Goal: Transaction & Acquisition: Purchase product/service

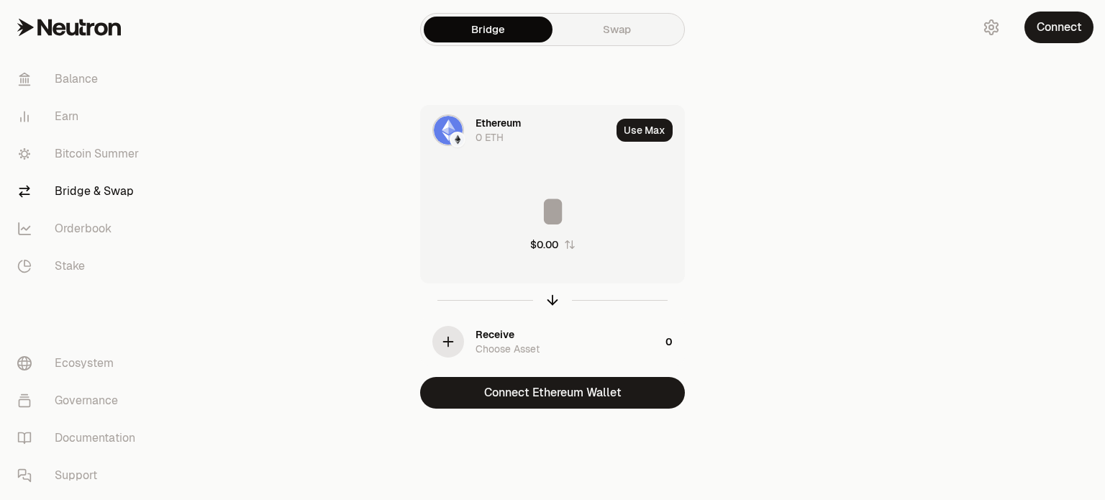
click at [602, 343] on div "Receive Choose Asset" at bounding box center [568, 341] width 184 height 29
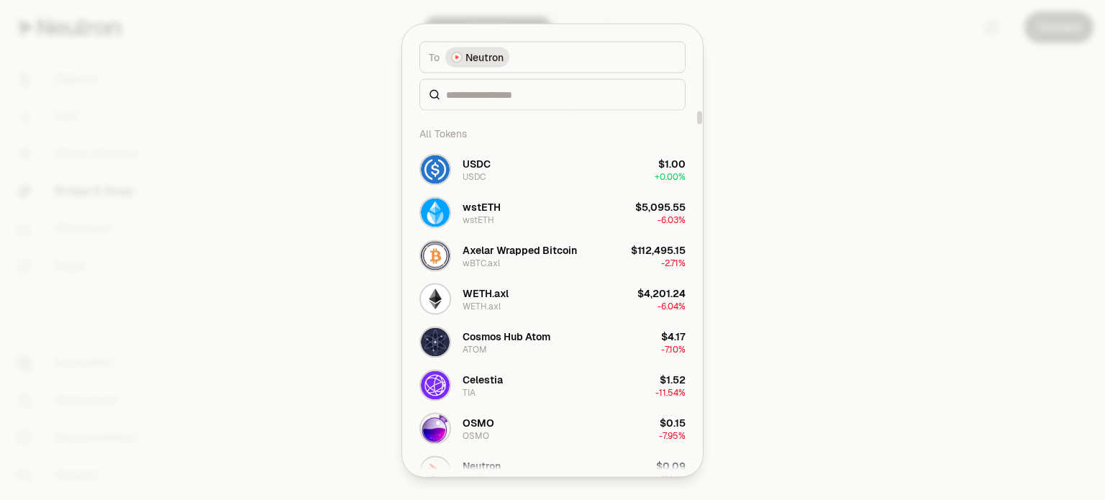
click at [550, 63] on button "To Neutron" at bounding box center [553, 57] width 266 height 32
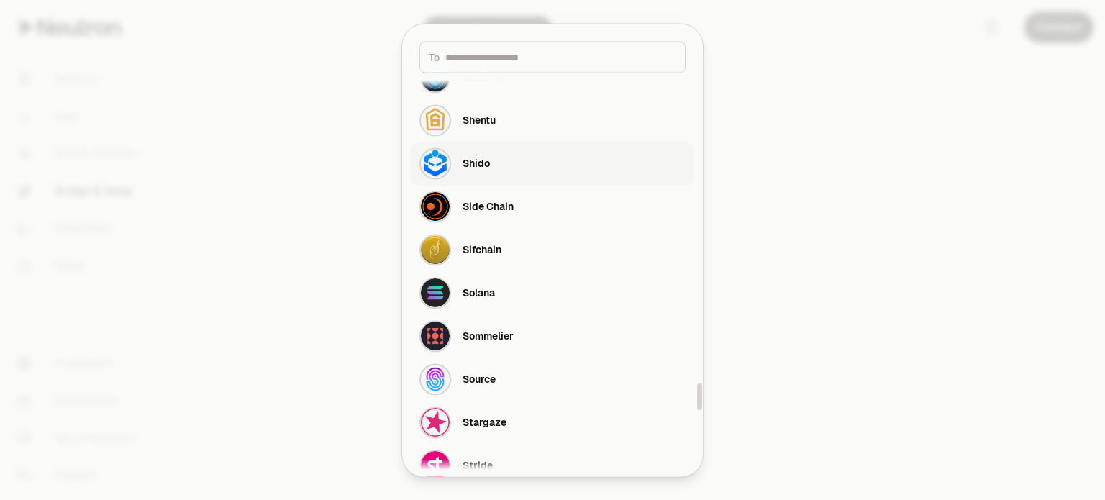
scroll to position [4678, 0]
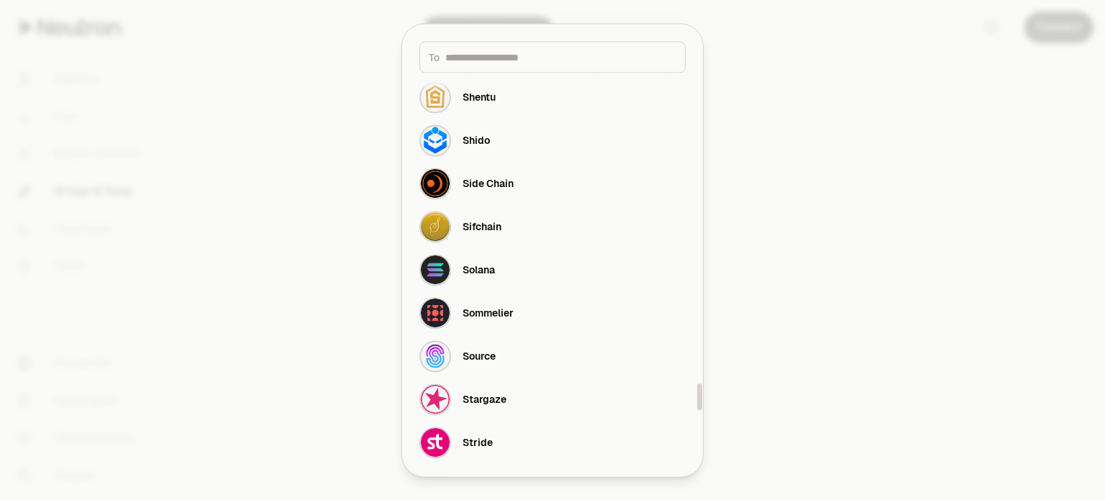
click at [800, 230] on div at bounding box center [552, 250] width 1105 height 500
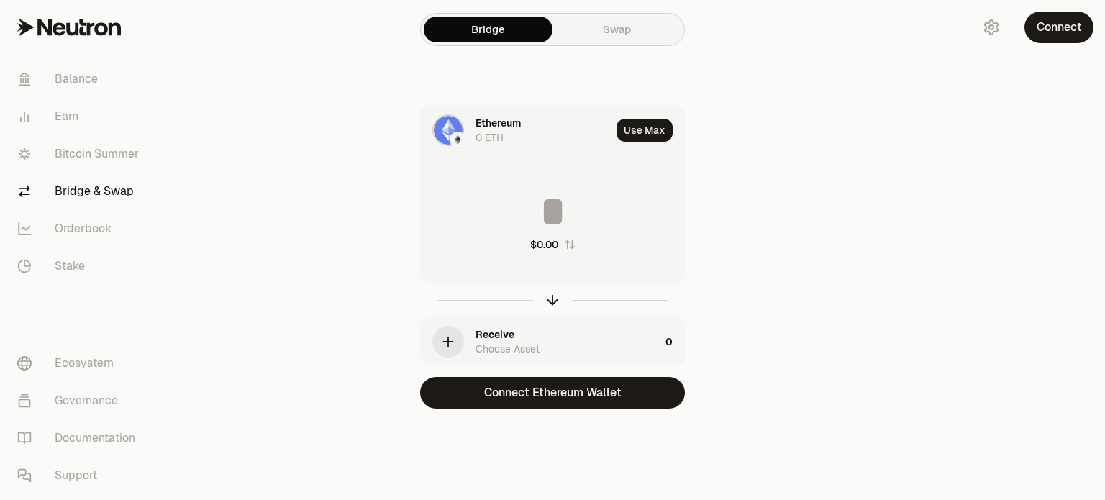
click at [597, 132] on div "Ethereum 0 ETH" at bounding box center [543, 130] width 135 height 29
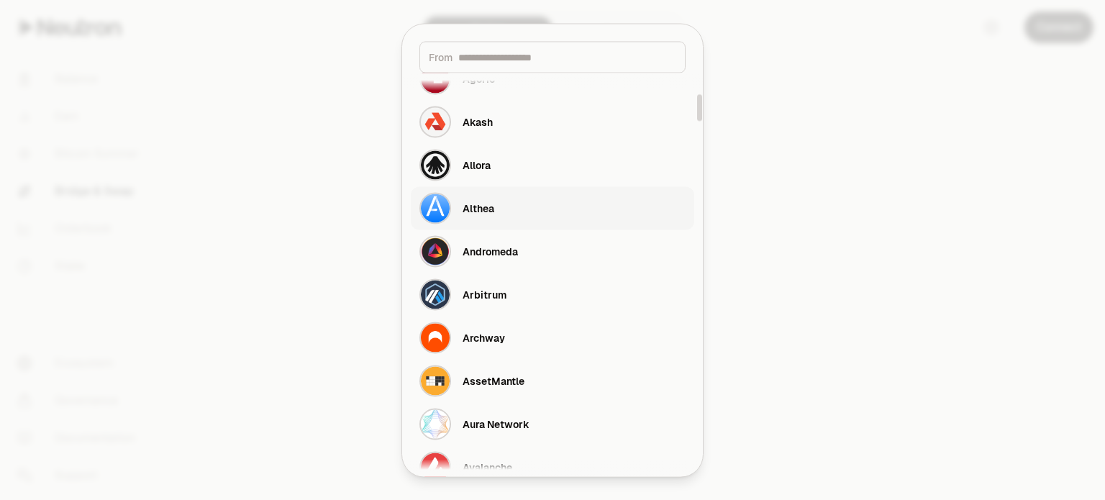
scroll to position [0, 0]
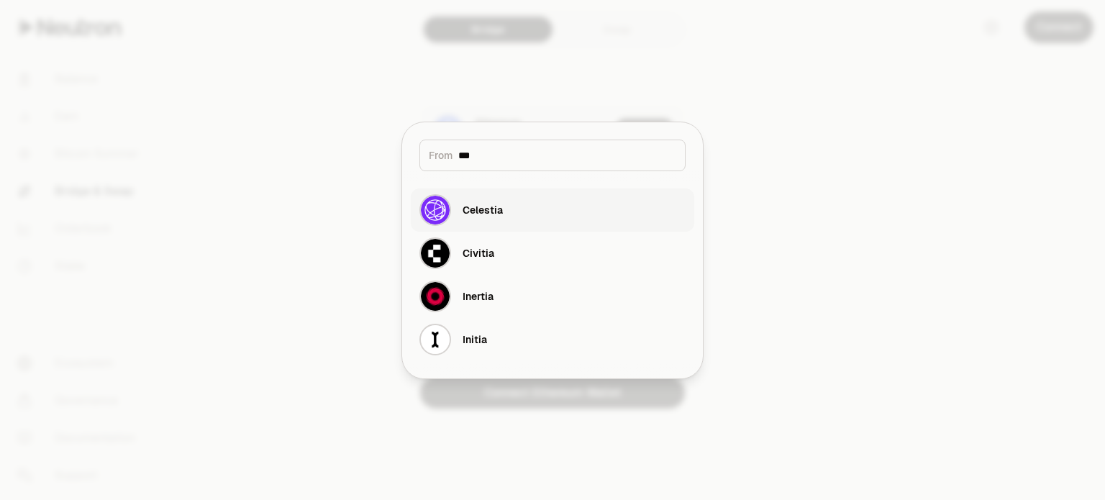
type input "***"
click at [536, 201] on button "Celestia" at bounding box center [553, 210] width 284 height 43
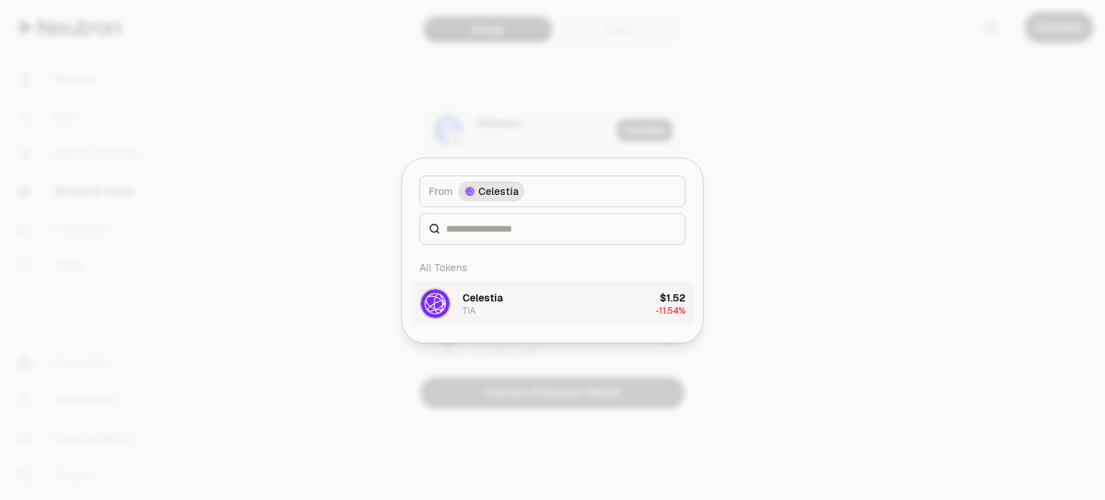
click at [544, 304] on button "Celestia TIA $1.52 -11.54%" at bounding box center [553, 303] width 284 height 43
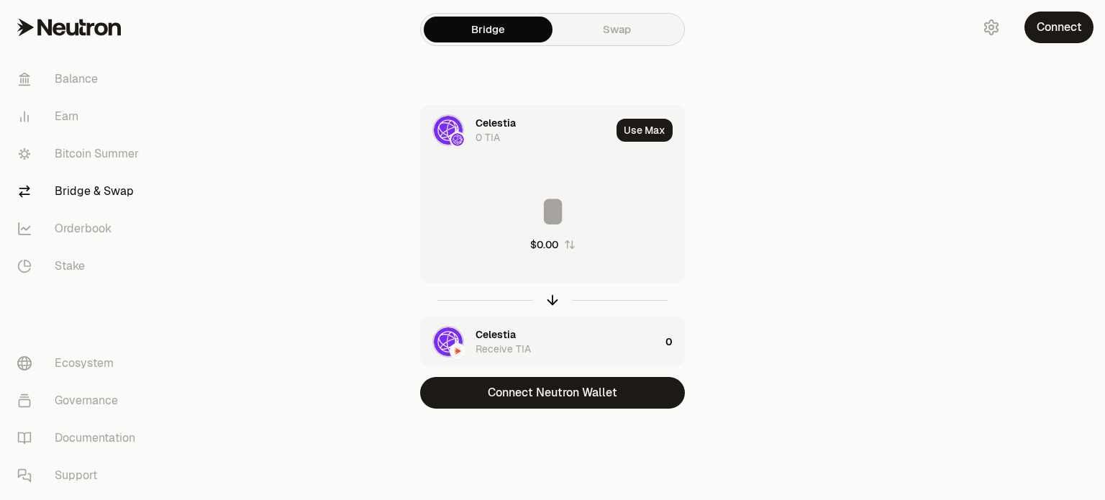
click at [543, 341] on div "Celestia Receive TIA" at bounding box center [568, 341] width 184 height 29
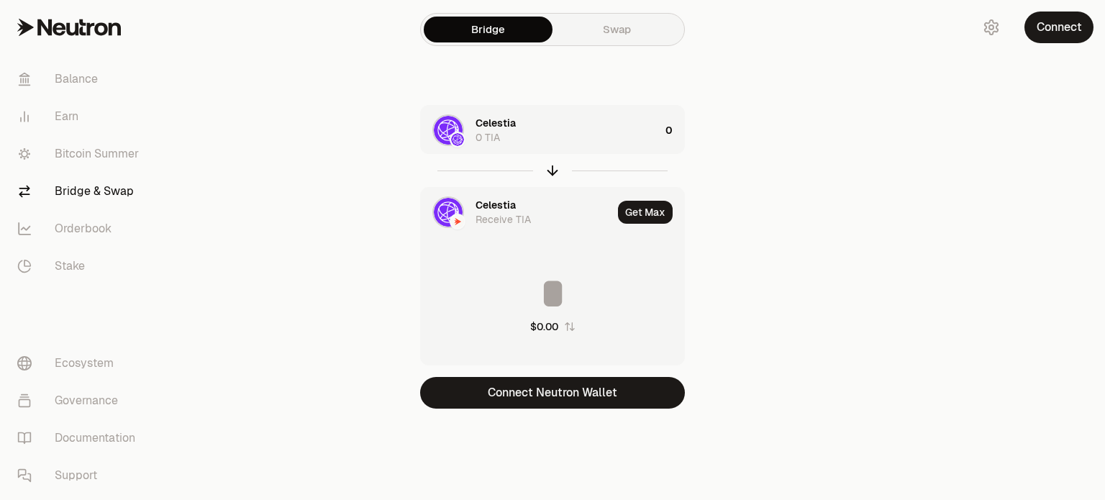
click at [501, 209] on div "Celestia" at bounding box center [496, 205] width 40 height 14
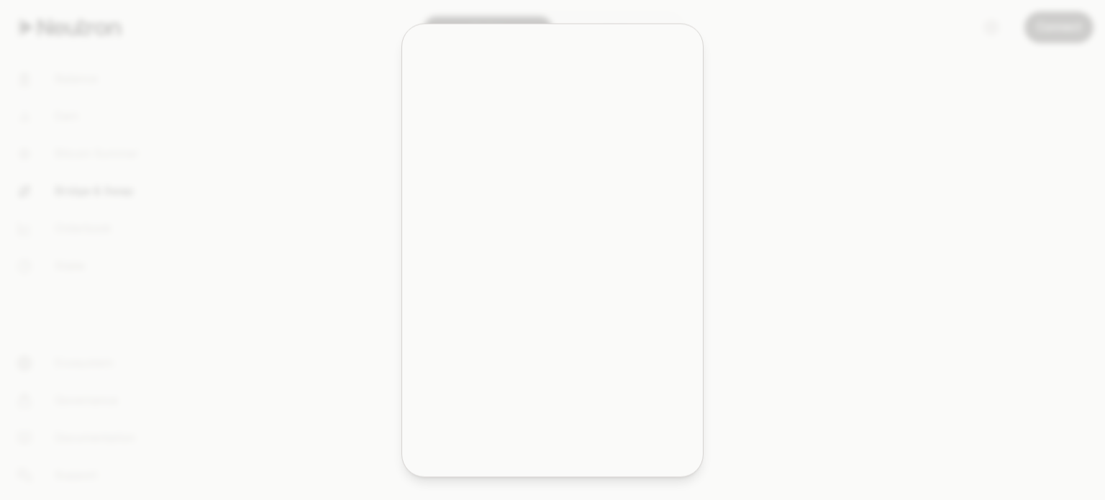
click at [640, 212] on div "$5,095.55" at bounding box center [660, 206] width 50 height 14
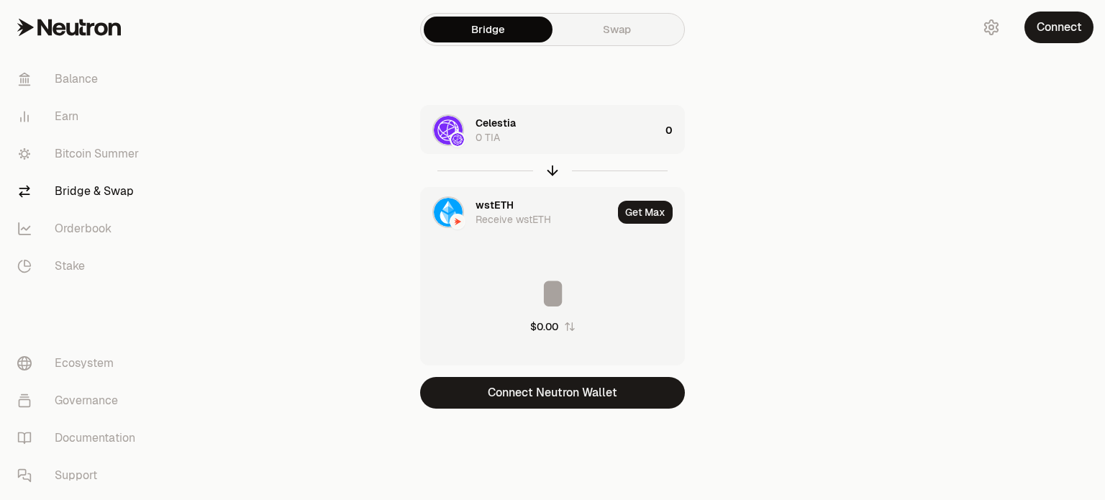
click at [570, 204] on div "wstETH Receive wstETH" at bounding box center [544, 212] width 137 height 29
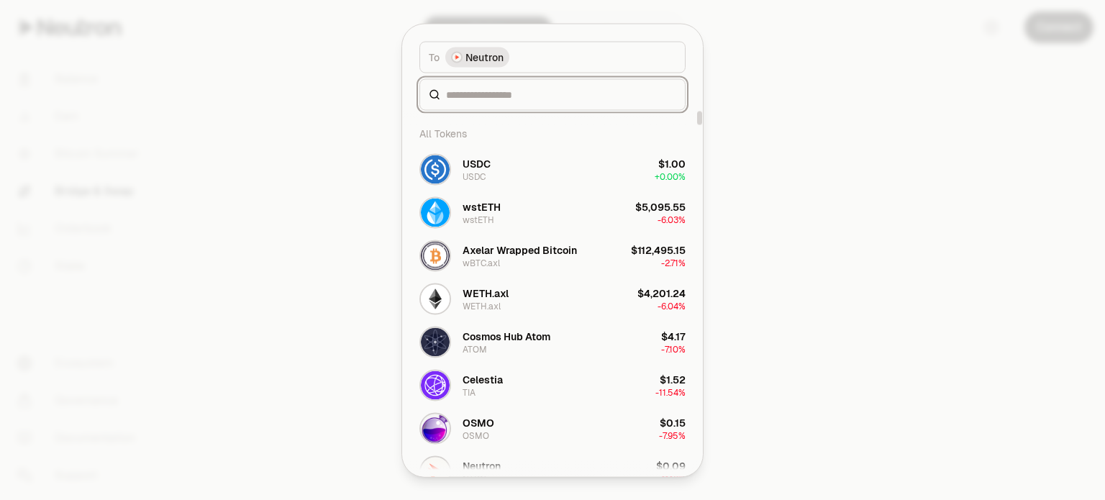
click at [518, 95] on input at bounding box center [561, 94] width 230 height 14
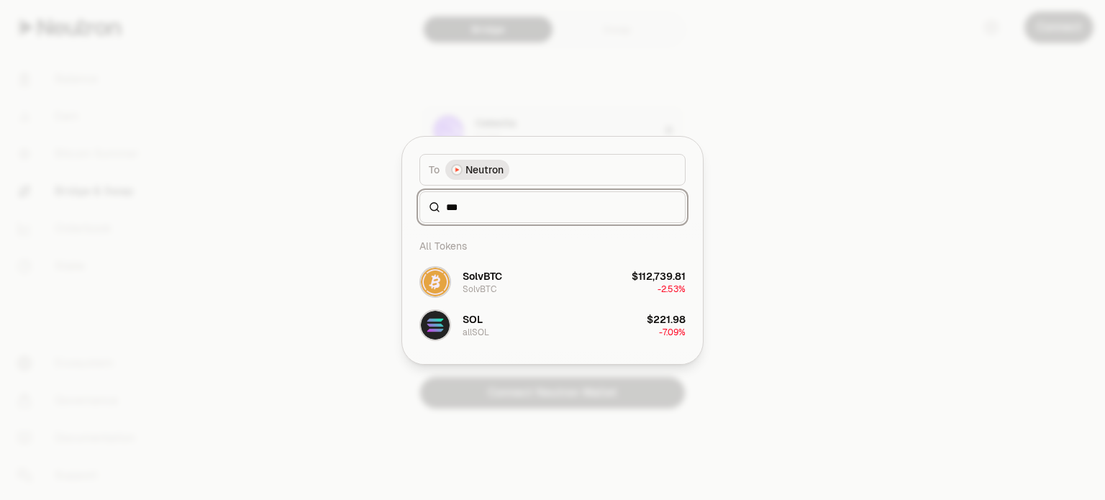
type input "***"
click at [503, 166] on span "Neutron" at bounding box center [485, 170] width 38 height 14
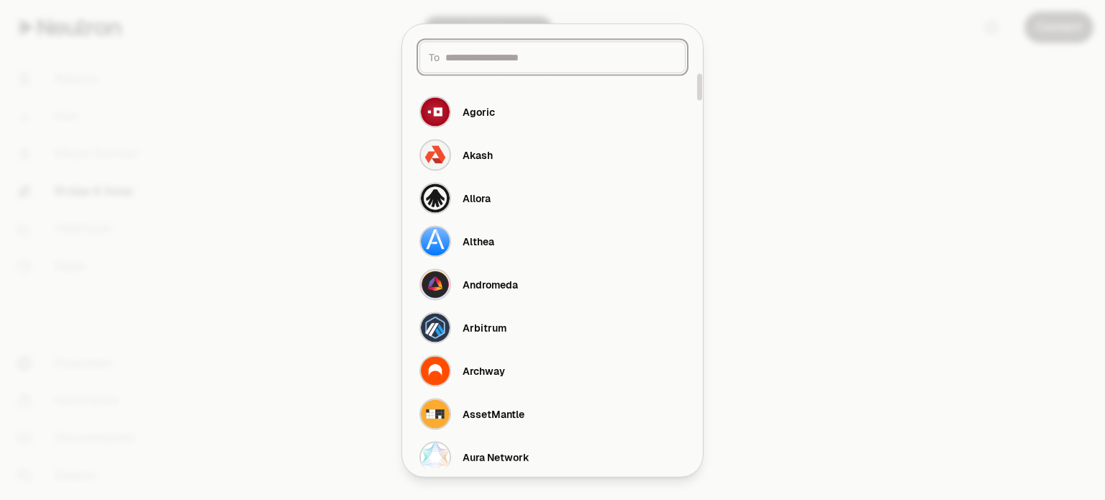
click at [508, 55] on input at bounding box center [560, 57] width 231 height 14
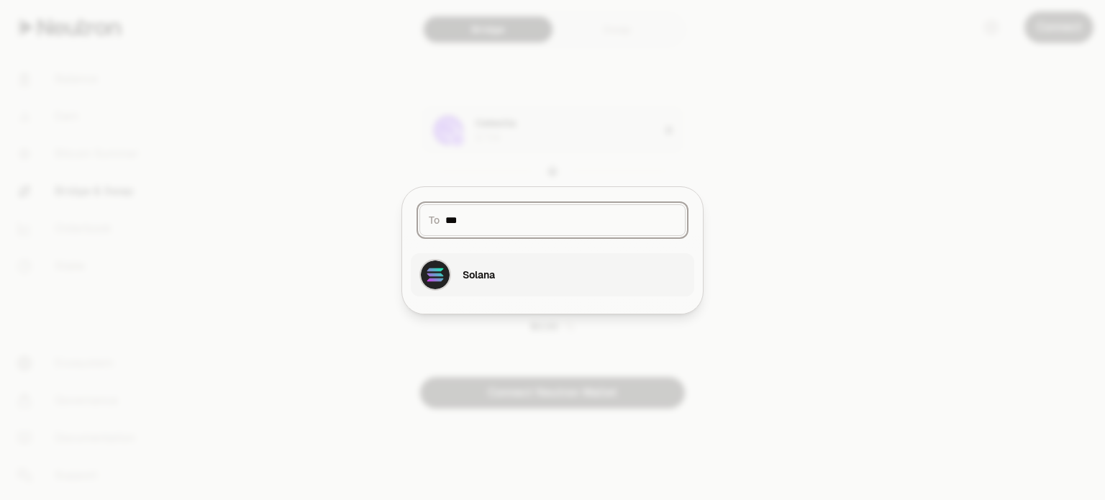
type input "***"
click at [491, 268] on div "Solana" at bounding box center [479, 275] width 32 height 14
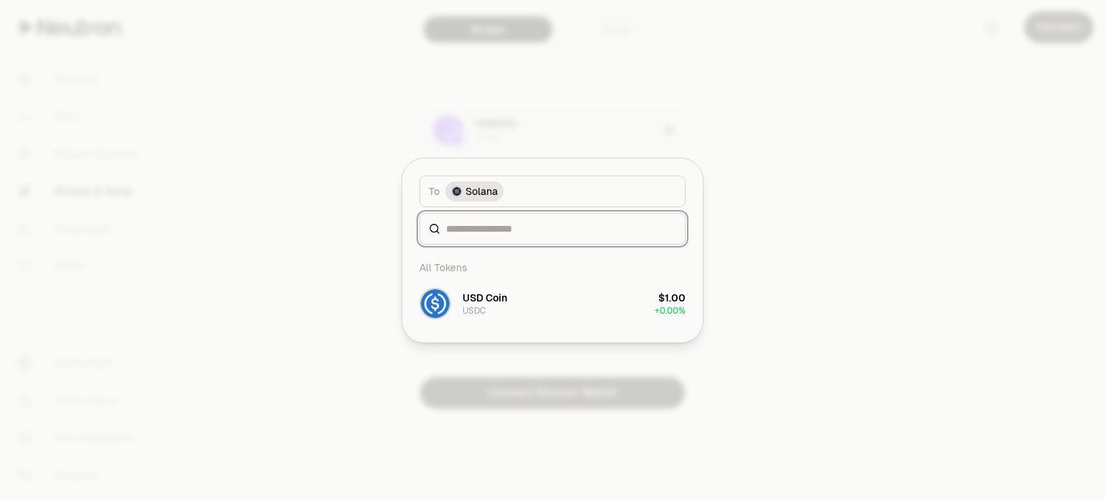
click at [526, 232] on input at bounding box center [561, 229] width 230 height 14
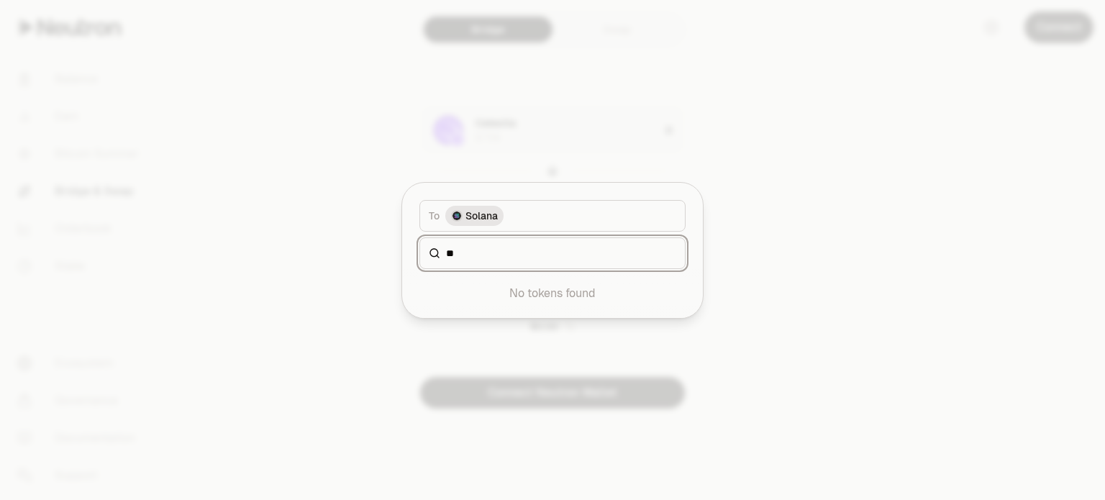
type input "*"
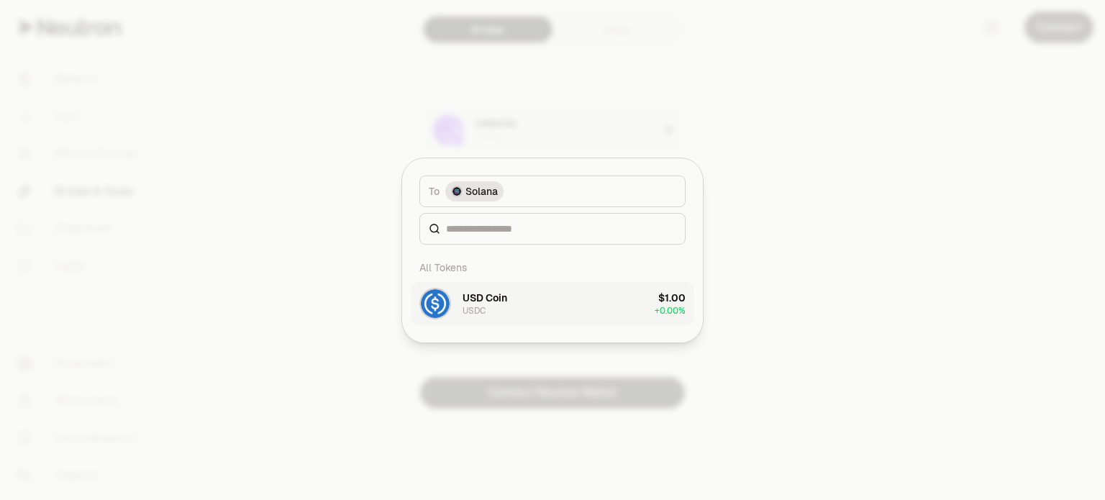
click at [526, 296] on button "USD Coin USDC $1.00 + 0.00%" at bounding box center [553, 303] width 284 height 43
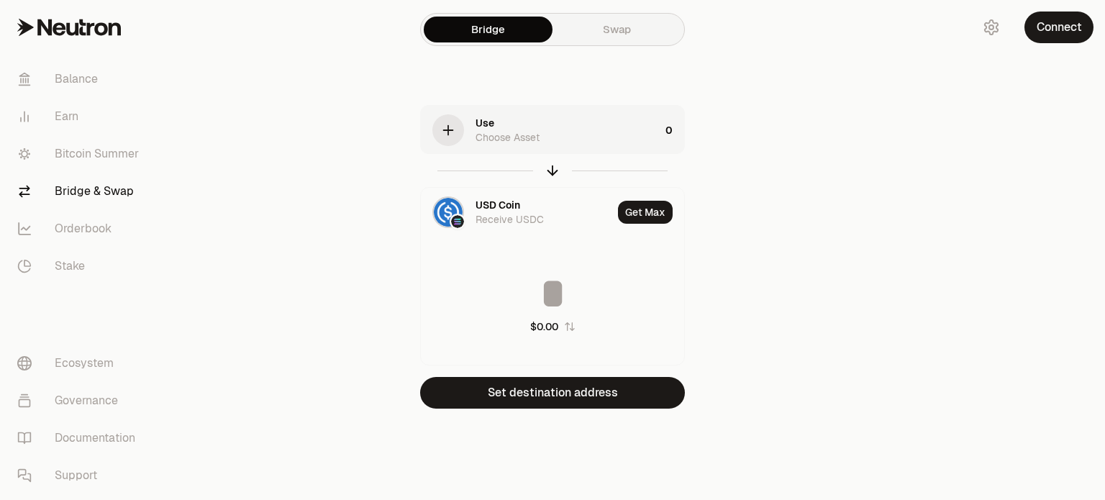
click at [553, 135] on div "Use Choose Asset" at bounding box center [568, 130] width 184 height 29
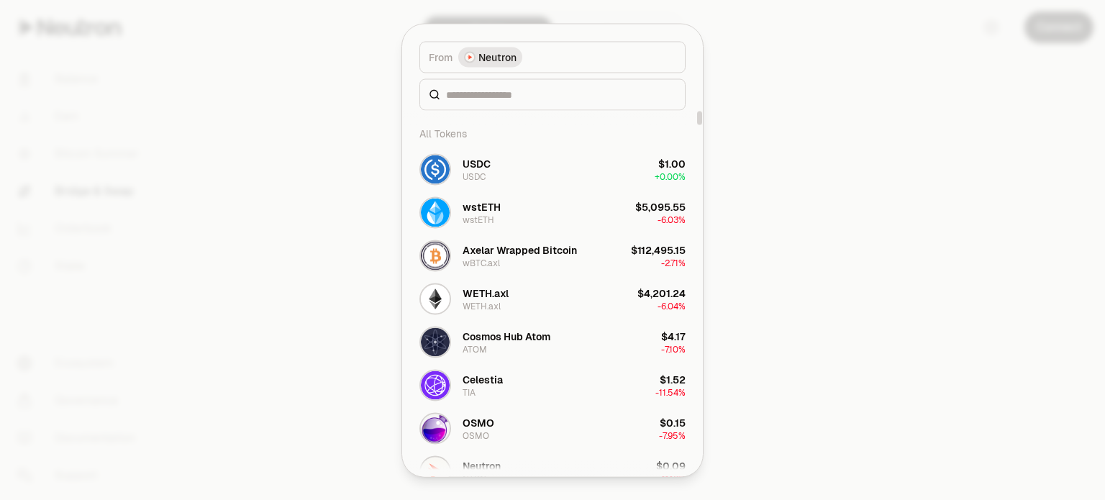
click at [535, 55] on button "From Neutron" at bounding box center [553, 57] width 266 height 32
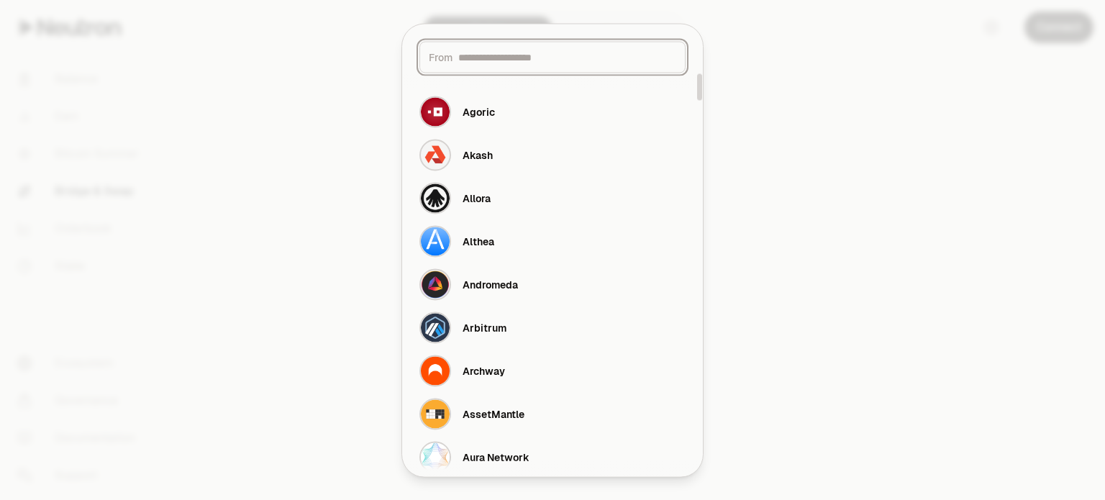
click at [509, 55] on input at bounding box center [567, 57] width 218 height 14
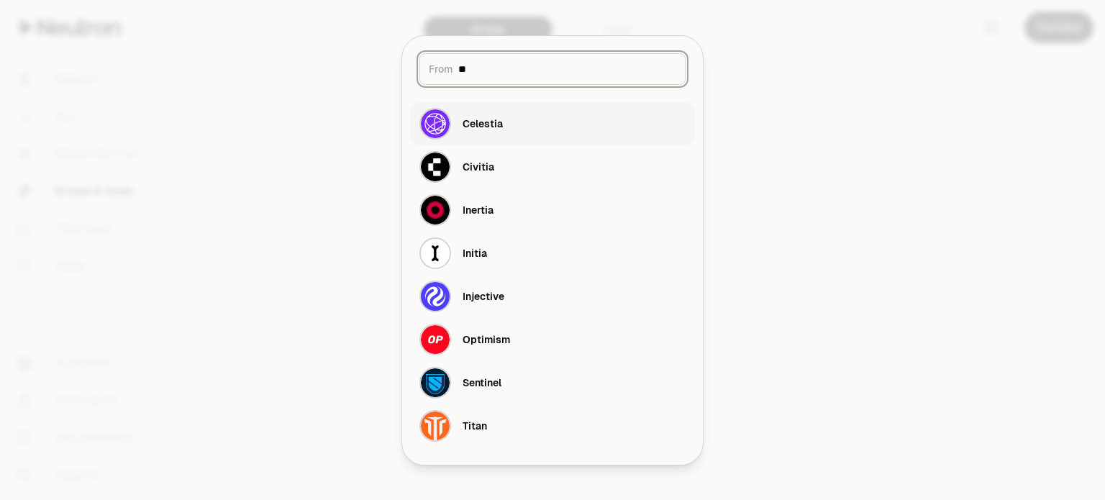
type input "**"
click at [563, 122] on button "Celestia" at bounding box center [553, 123] width 284 height 43
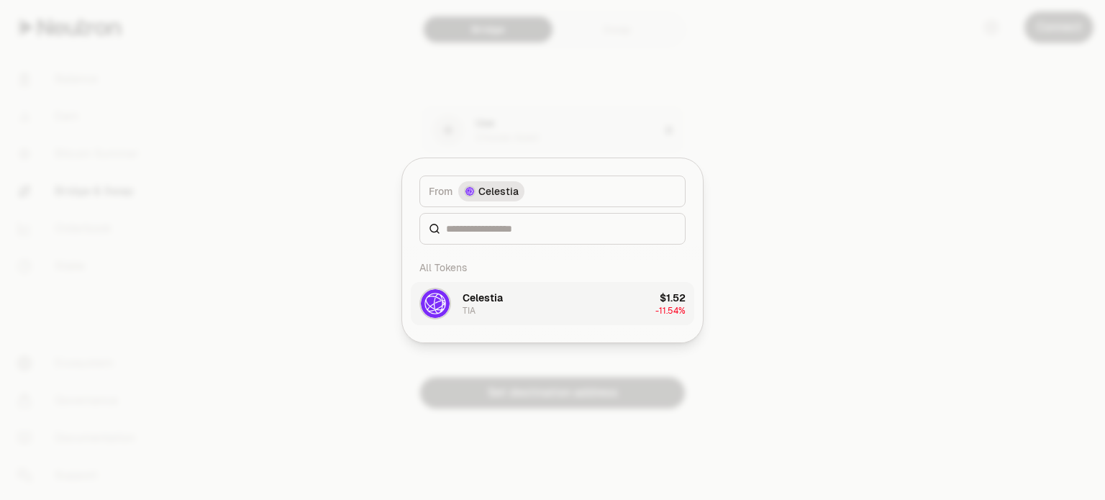
click at [545, 300] on button "Celestia TIA $1.52 -11.54%" at bounding box center [553, 303] width 284 height 43
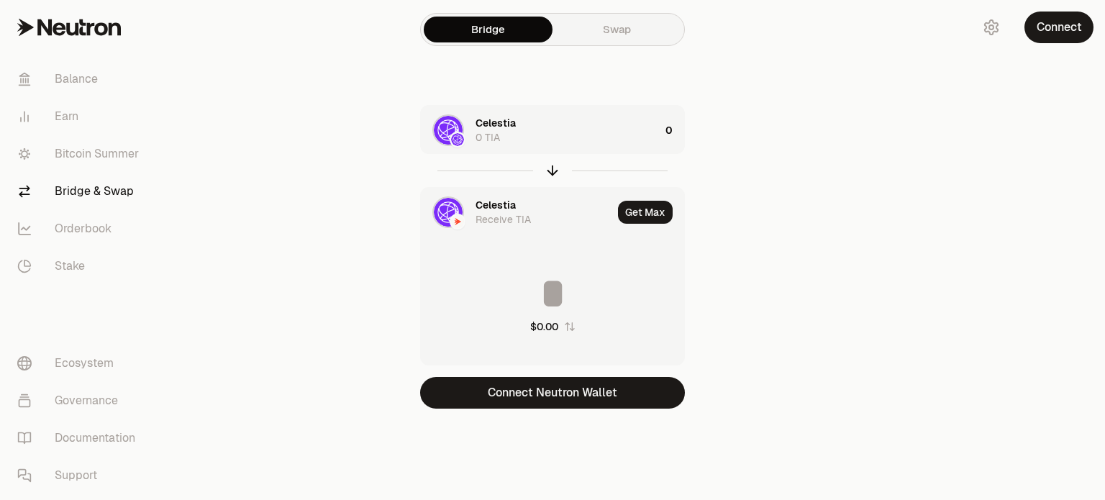
click at [557, 205] on div "Celestia Receive TIA" at bounding box center [544, 212] width 137 height 29
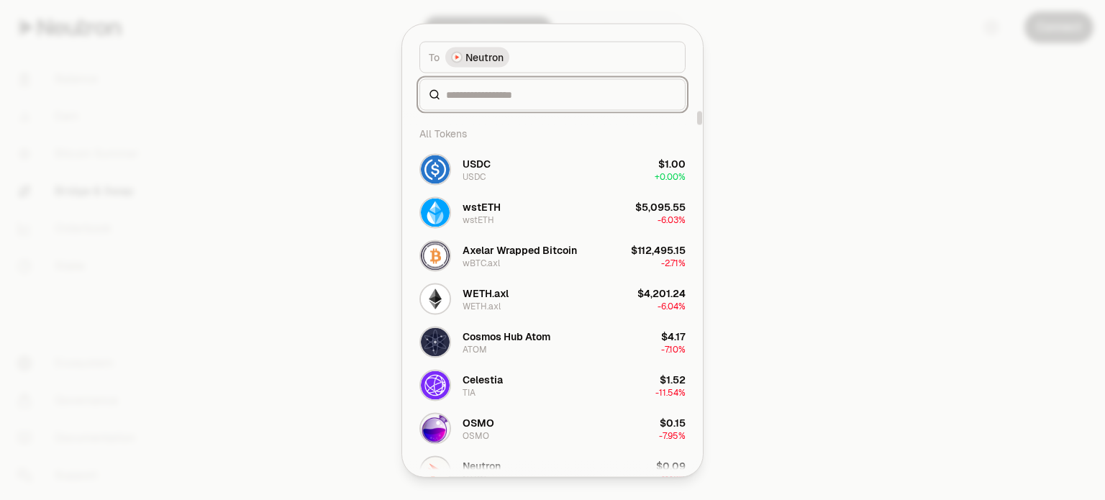
click at [515, 89] on input at bounding box center [561, 94] width 230 height 14
click at [536, 57] on button "To Neutron" at bounding box center [553, 57] width 266 height 32
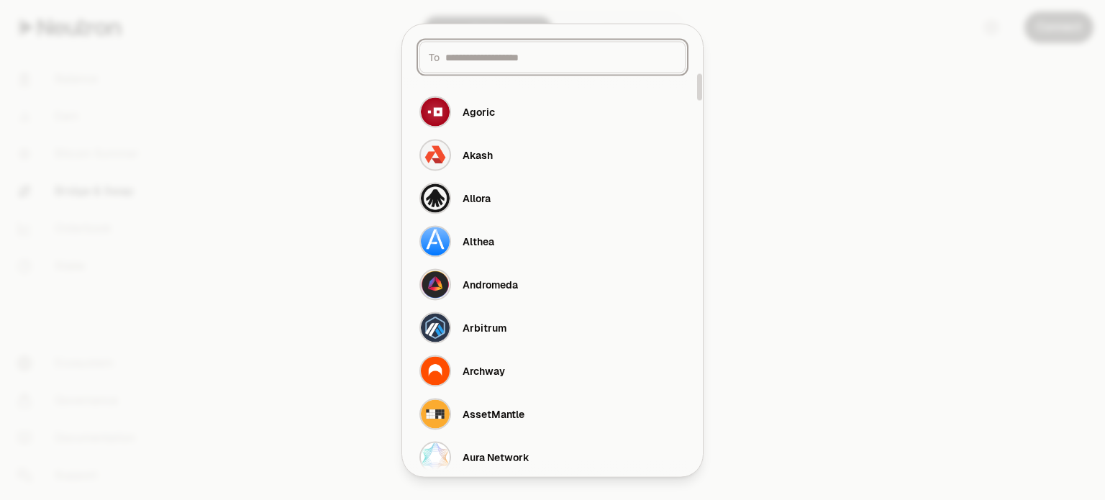
click at [544, 62] on input at bounding box center [560, 57] width 231 height 14
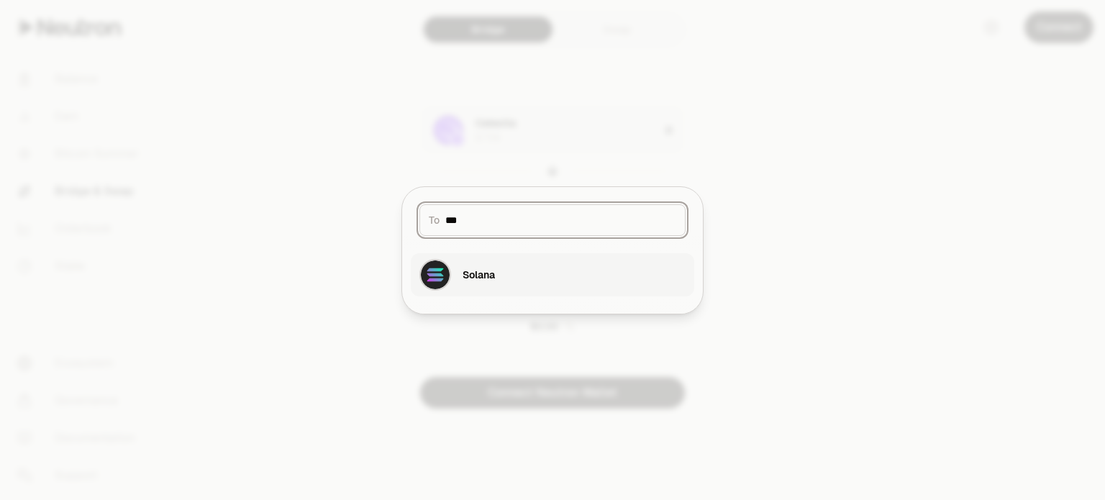
type input "***"
click at [542, 266] on button "Solana" at bounding box center [553, 274] width 284 height 43
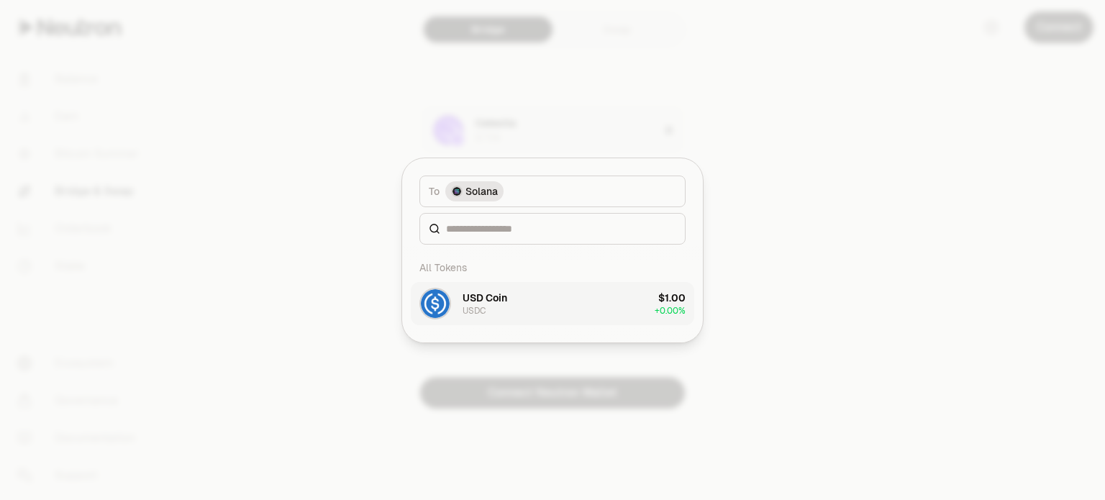
click at [535, 289] on button "USD Coin USDC $1.00 + 0.00%" at bounding box center [553, 303] width 284 height 43
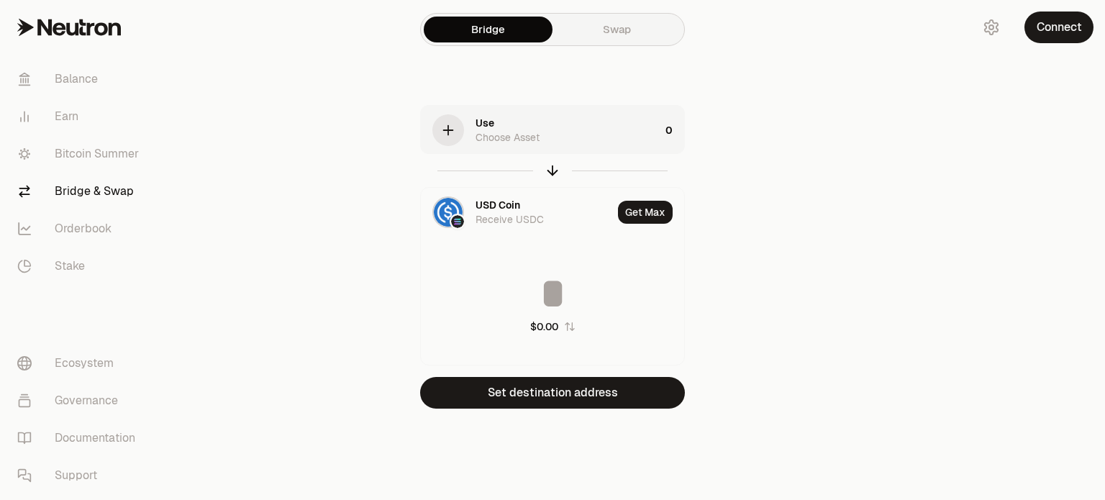
click at [570, 130] on div "Use Choose Asset" at bounding box center [568, 130] width 184 height 29
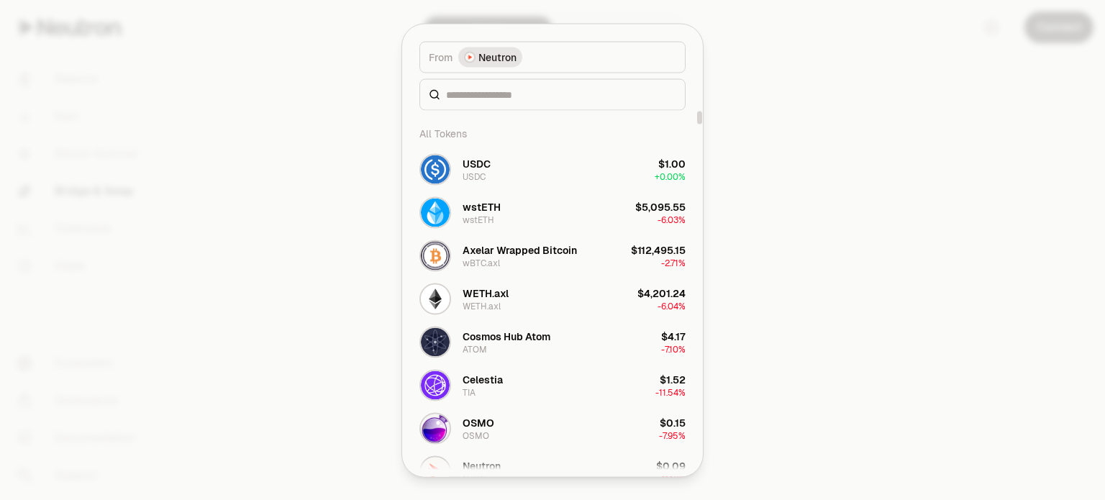
click at [562, 62] on button "From Neutron" at bounding box center [553, 57] width 266 height 32
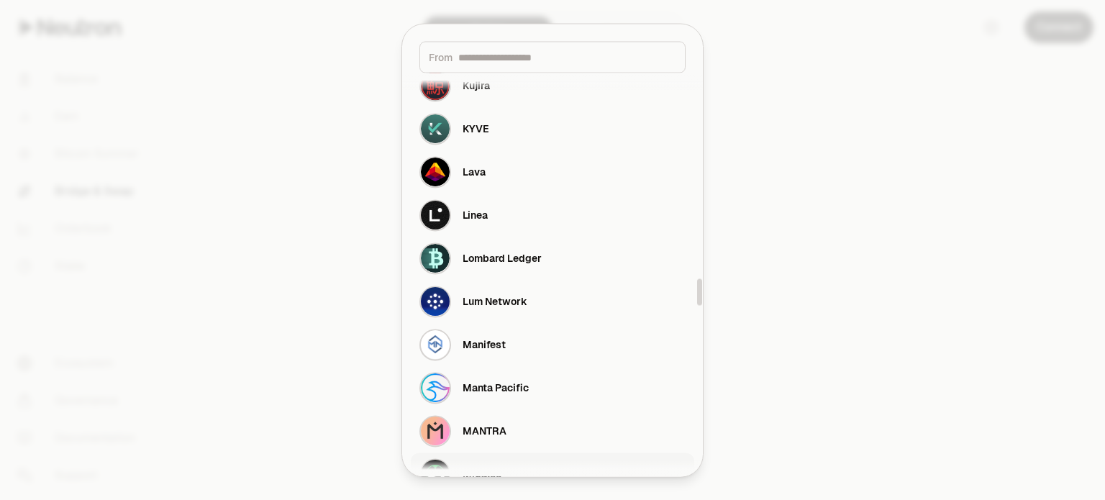
scroll to position [3094, 0]
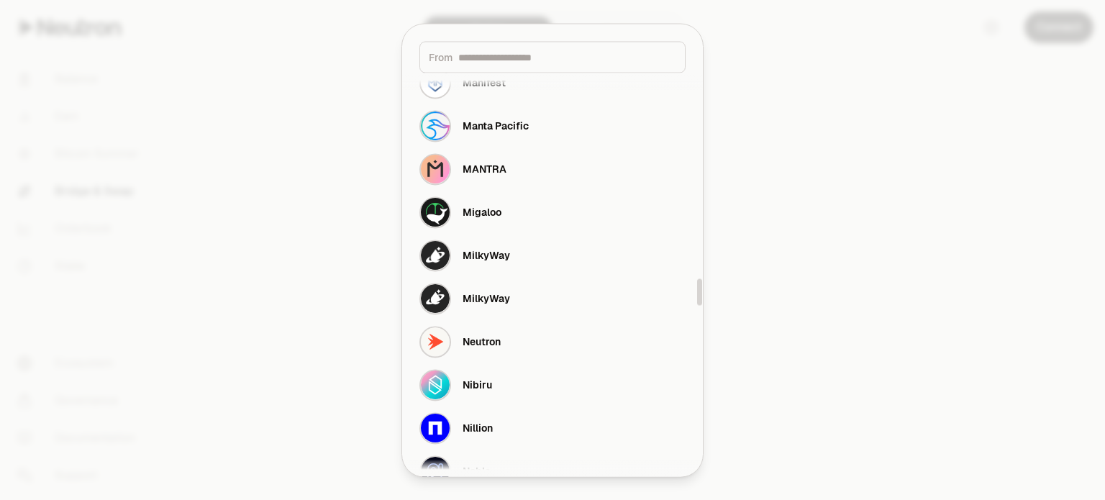
click at [860, 238] on div at bounding box center [552, 250] width 1105 height 500
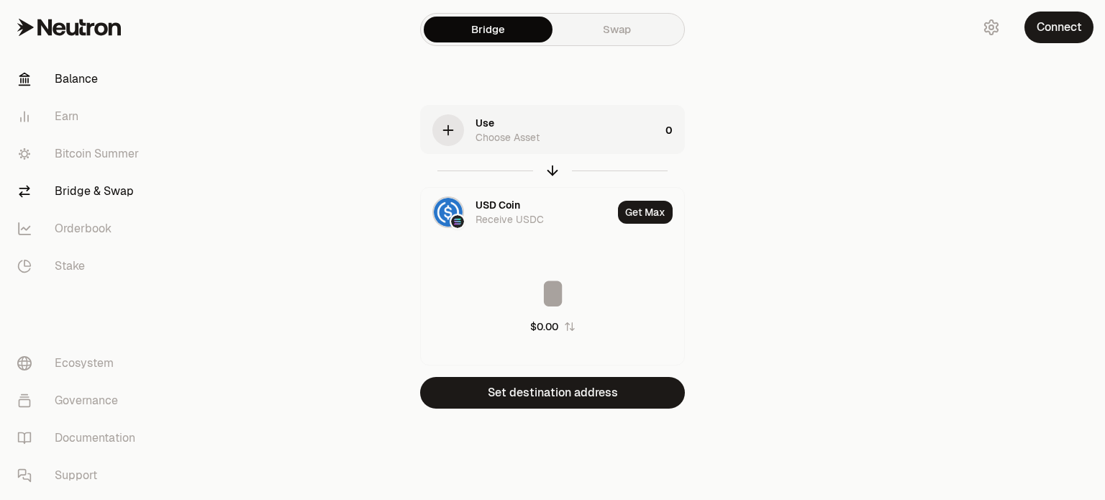
click at [87, 78] on link "Balance" at bounding box center [81, 78] width 150 height 37
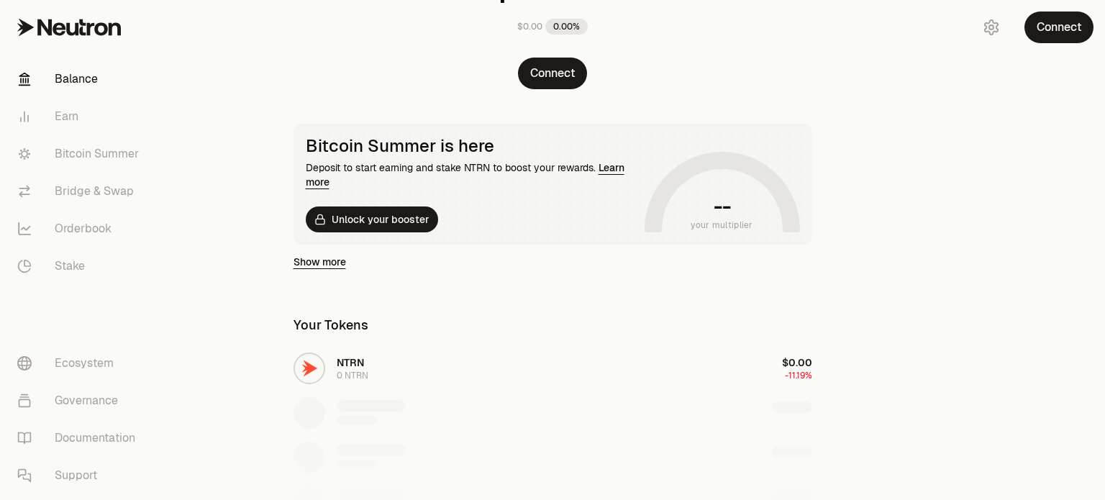
scroll to position [288, 0]
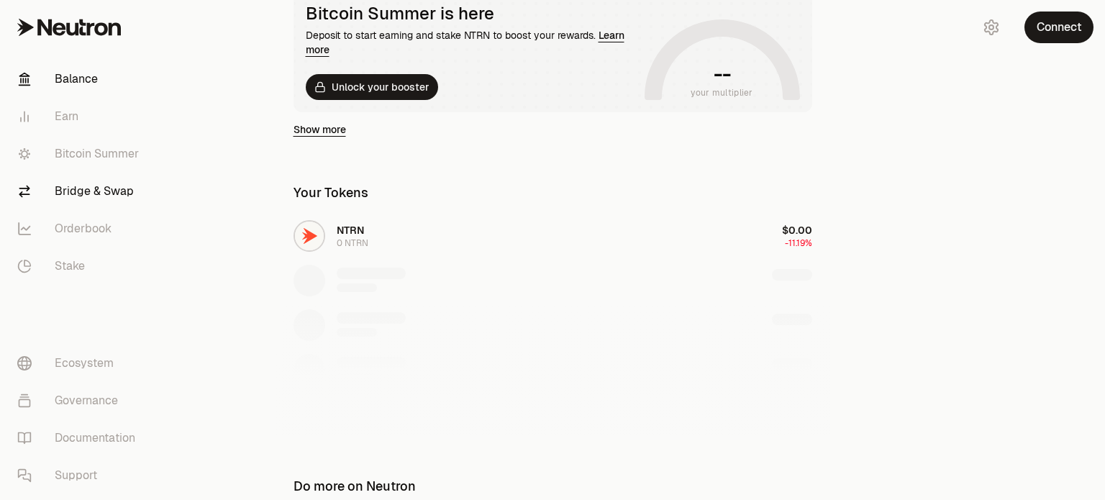
click at [110, 193] on link "Bridge & Swap" at bounding box center [81, 191] width 150 height 37
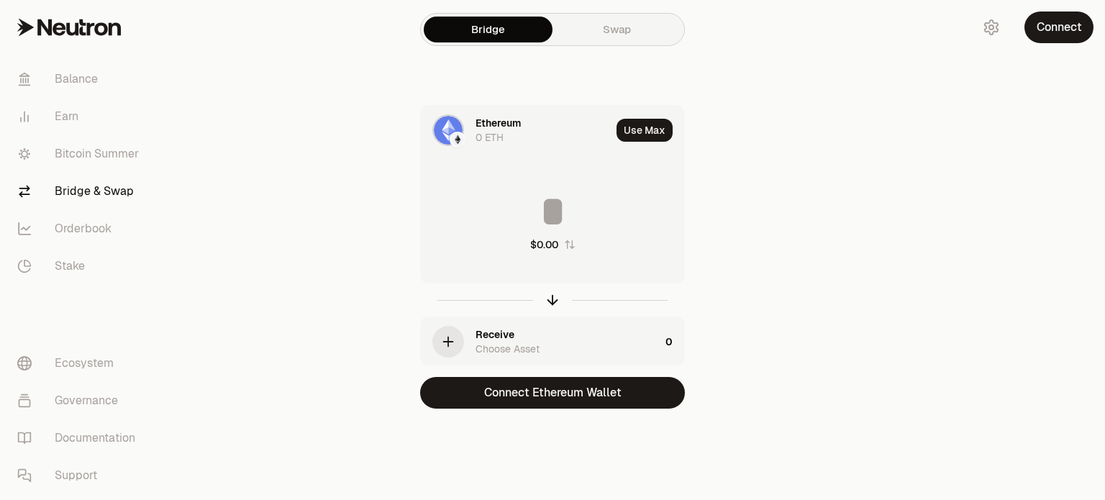
click at [573, 36] on link "Swap" at bounding box center [617, 30] width 129 height 26
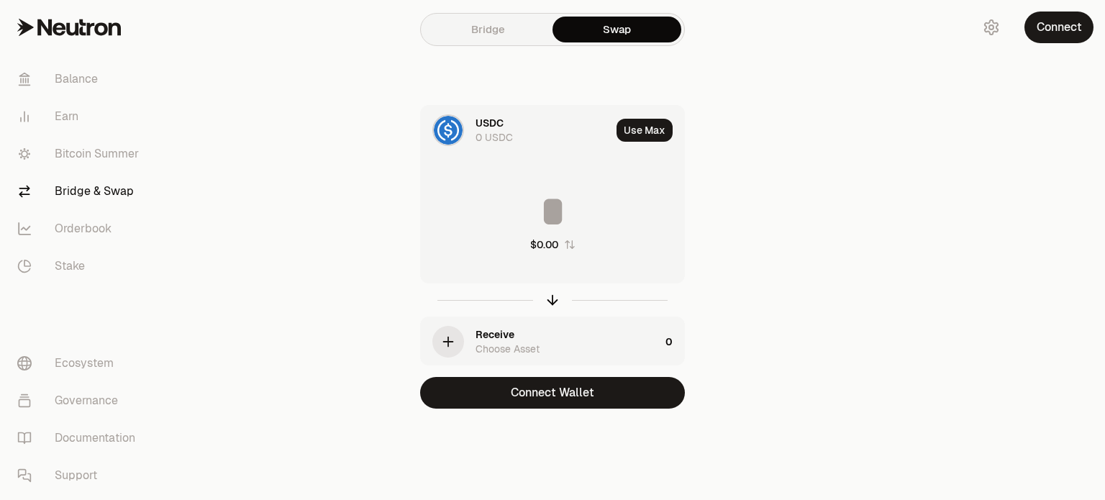
click at [502, 34] on link "Bridge" at bounding box center [488, 30] width 129 height 26
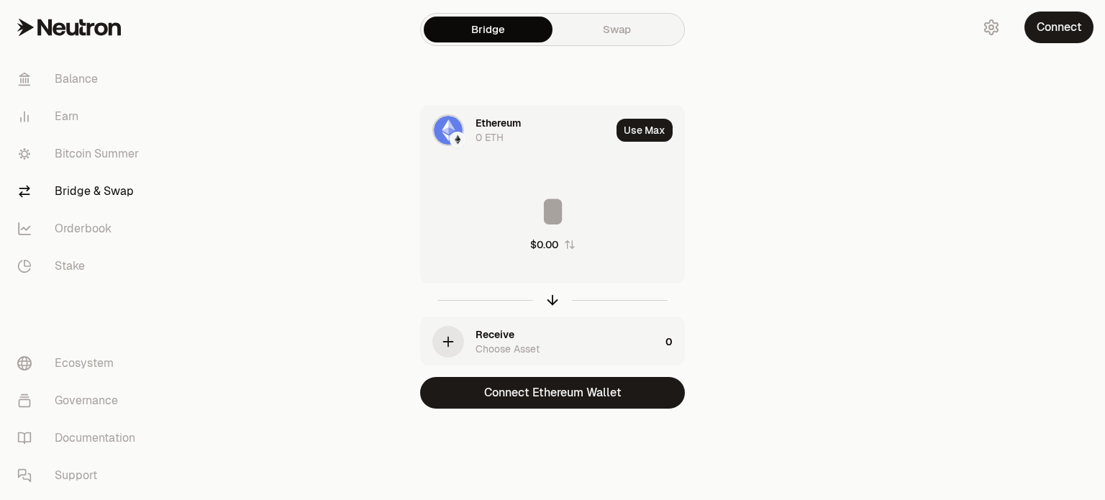
click at [503, 345] on div "Choose Asset" at bounding box center [508, 349] width 64 height 14
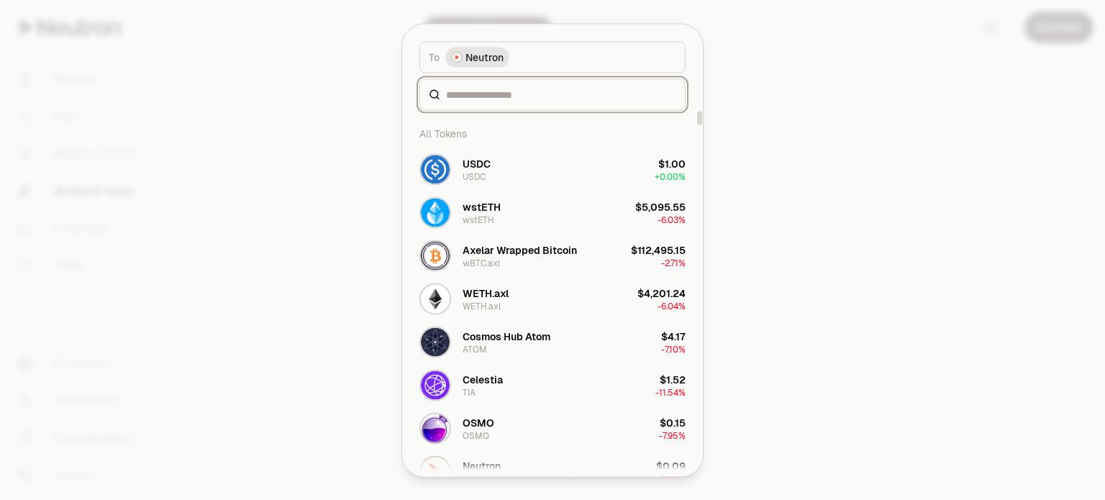
click at [502, 91] on input at bounding box center [561, 94] width 230 height 14
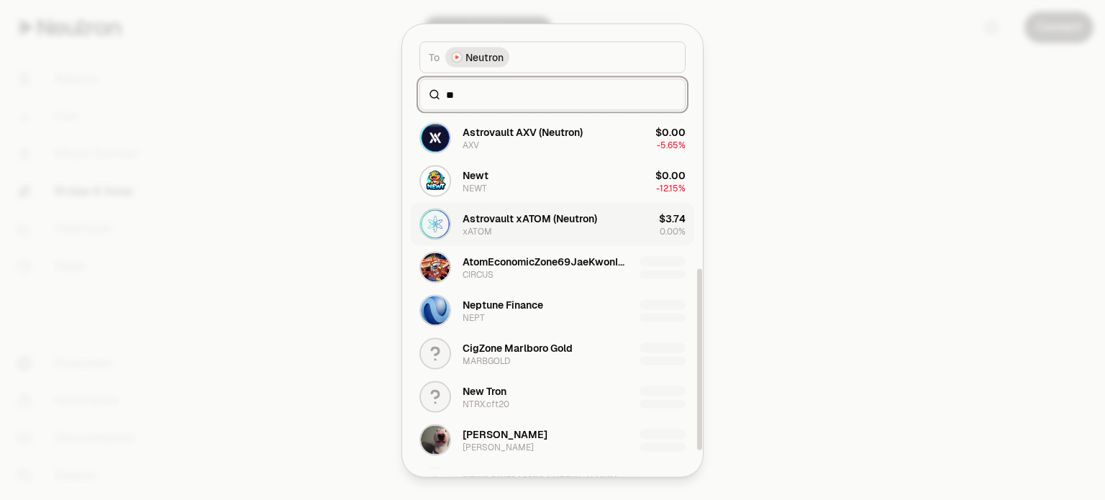
scroll to position [335, 0]
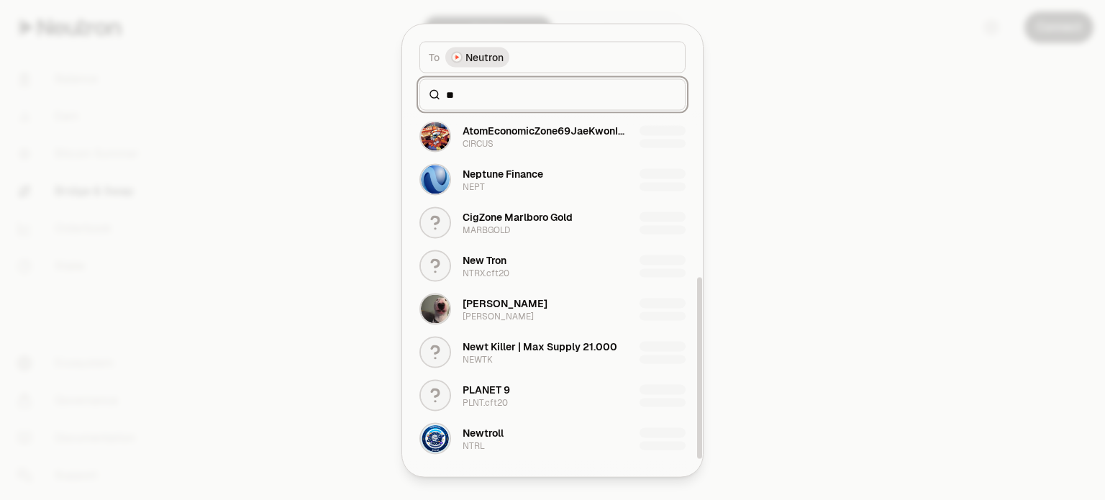
type input "**"
click at [833, 263] on div at bounding box center [552, 250] width 1105 height 500
